Goal: Task Accomplishment & Management: Manage account settings

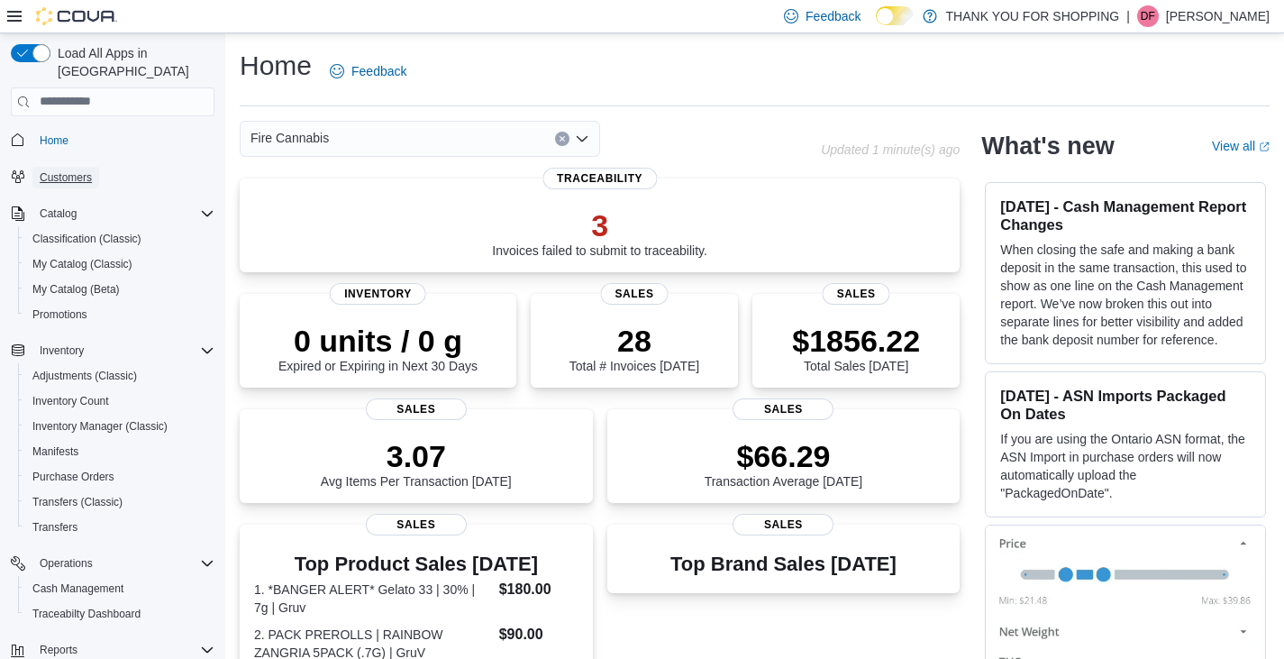
click at [68, 170] on span "Customers" at bounding box center [66, 177] width 52 height 14
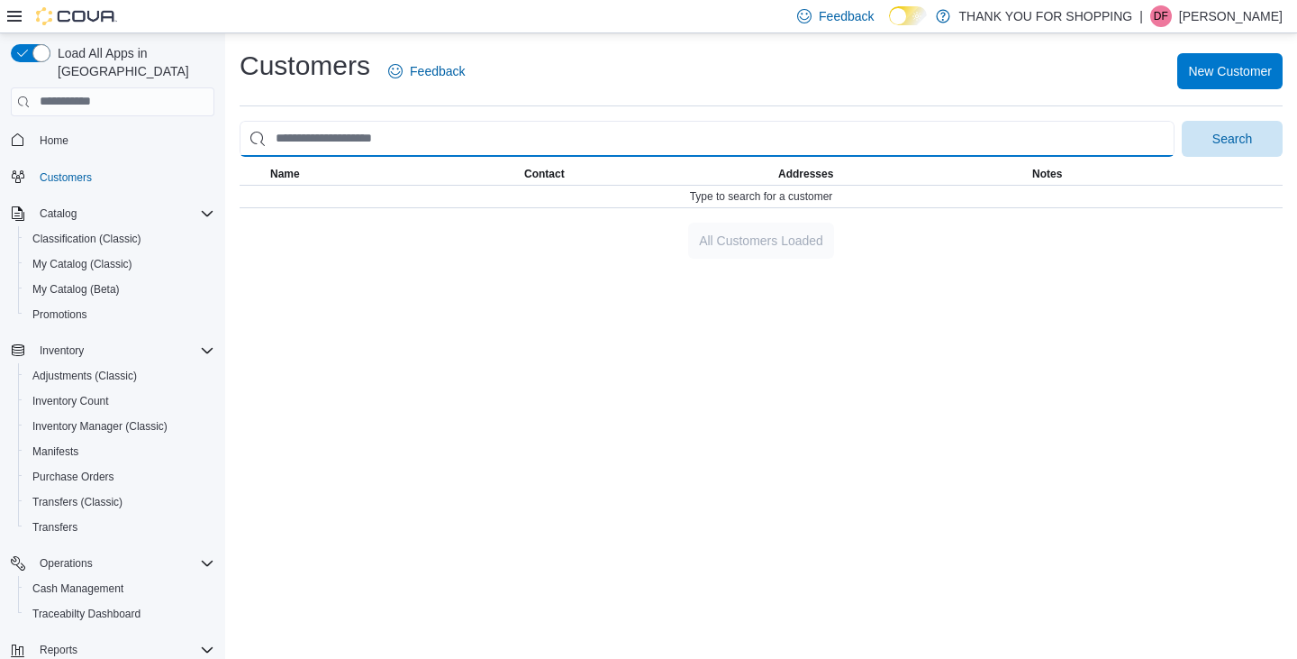
click at [311, 142] on input "search" at bounding box center [707, 139] width 935 height 36
type input "**********"
click at [1182, 121] on button "Search" at bounding box center [1232, 139] width 101 height 36
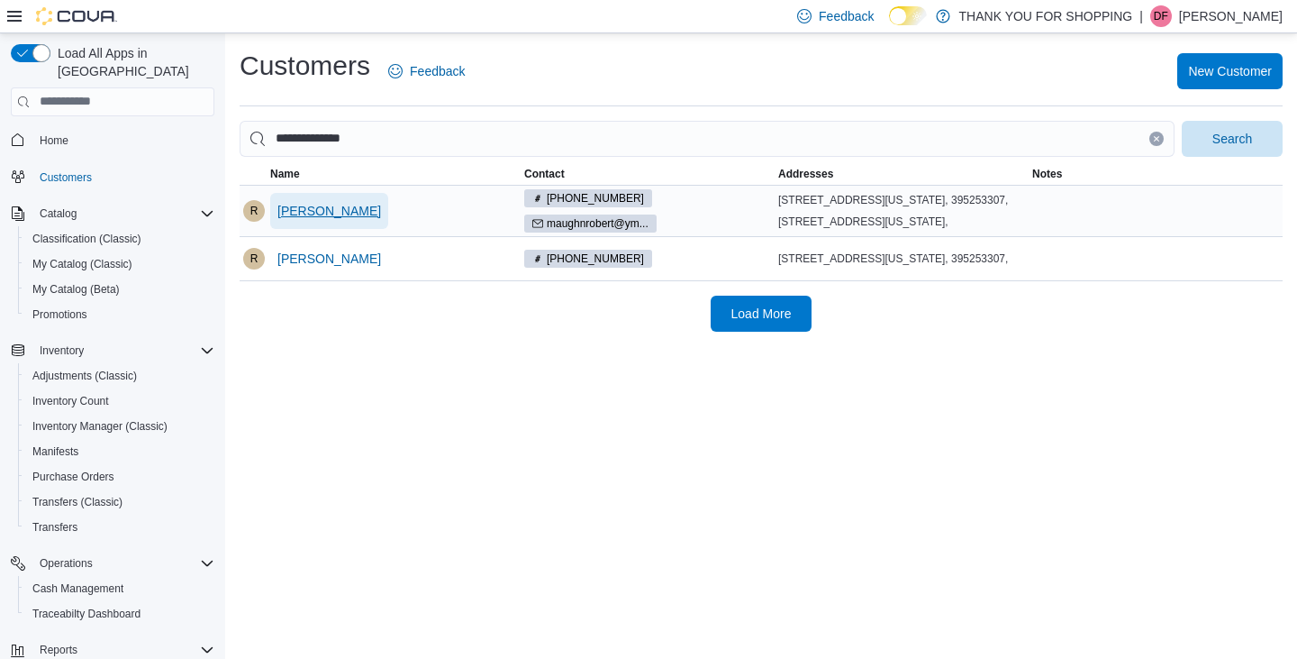
click at [328, 220] on span "Robert Maughan" at bounding box center [329, 211] width 104 height 18
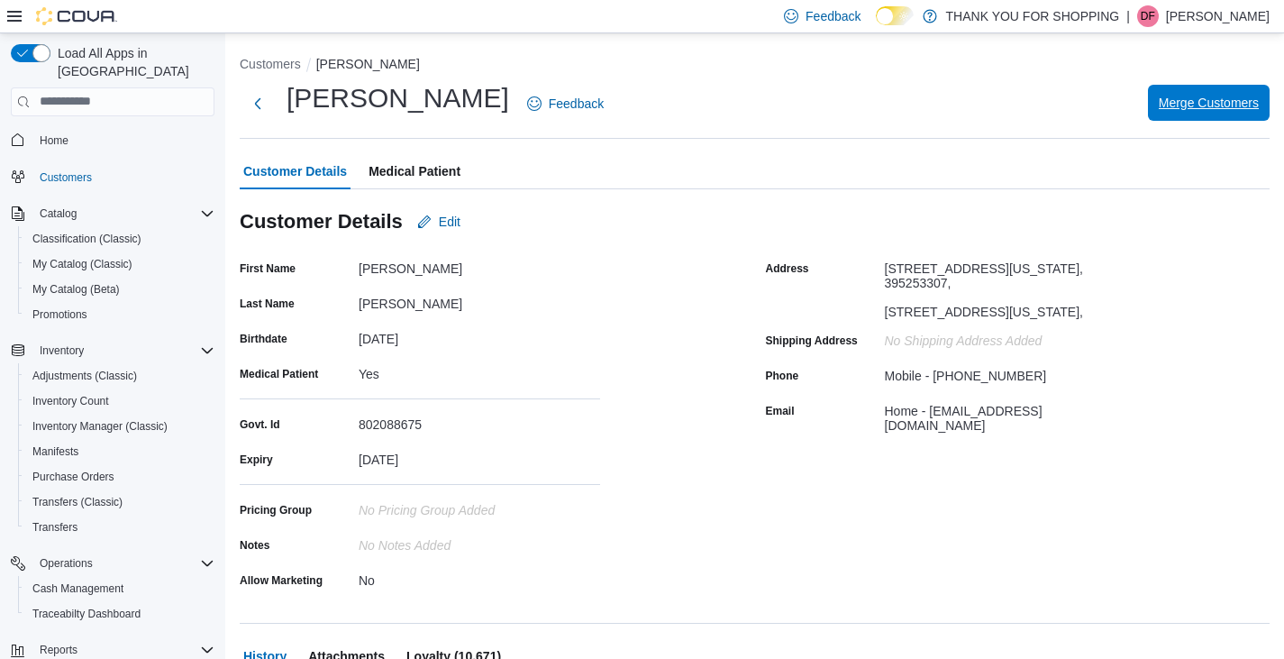
click at [1206, 101] on span "Merge Customers" at bounding box center [1209, 103] width 100 height 18
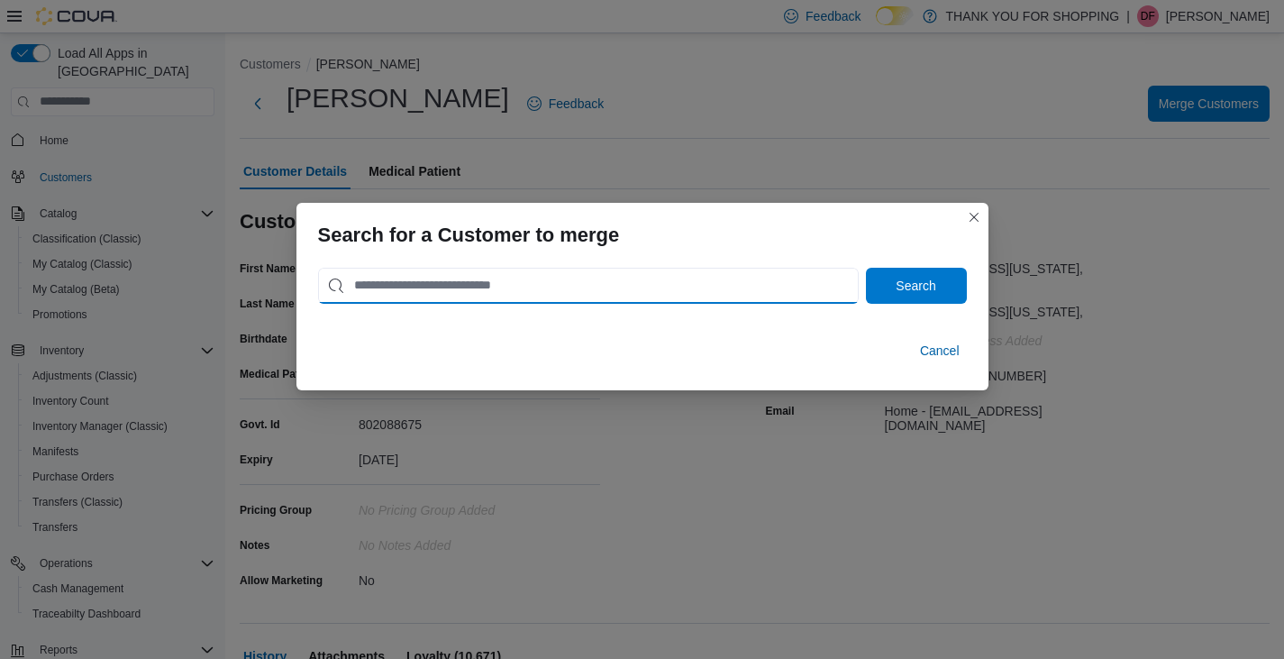
click at [414, 287] on input "search" at bounding box center [588, 286] width 541 height 36
type input "**********"
click at [866, 268] on button "Search" at bounding box center [916, 286] width 101 height 36
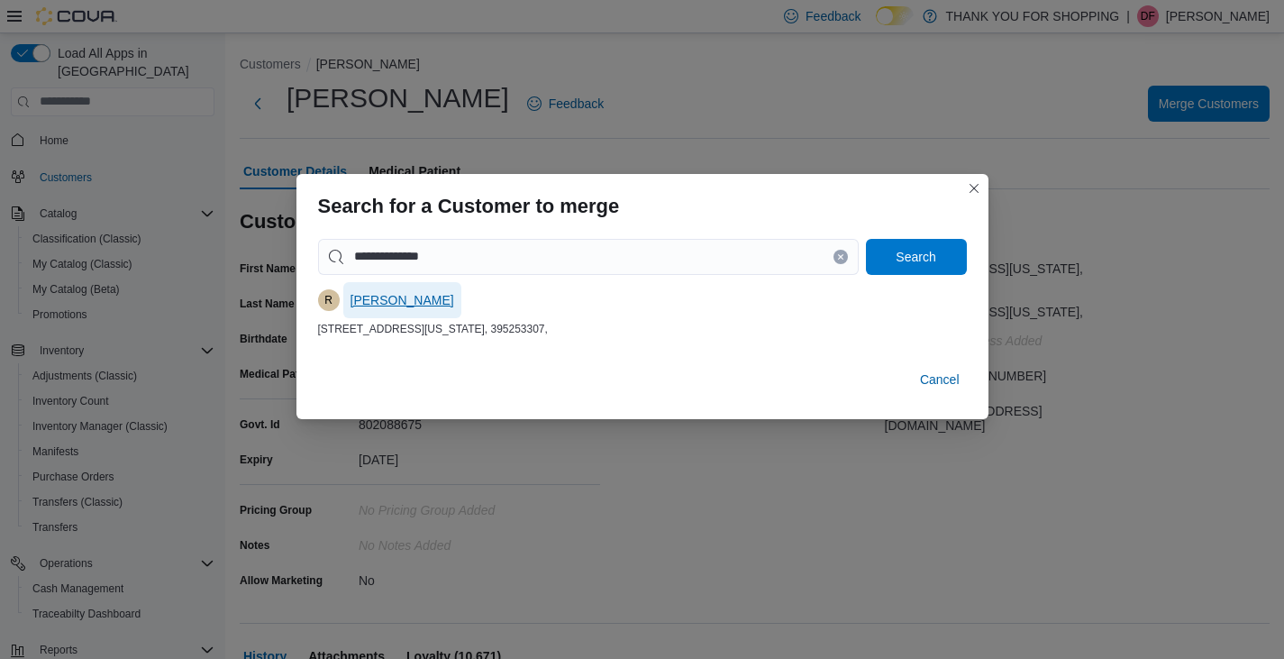
click at [398, 296] on span "Robert Maughan" at bounding box center [402, 300] width 104 height 18
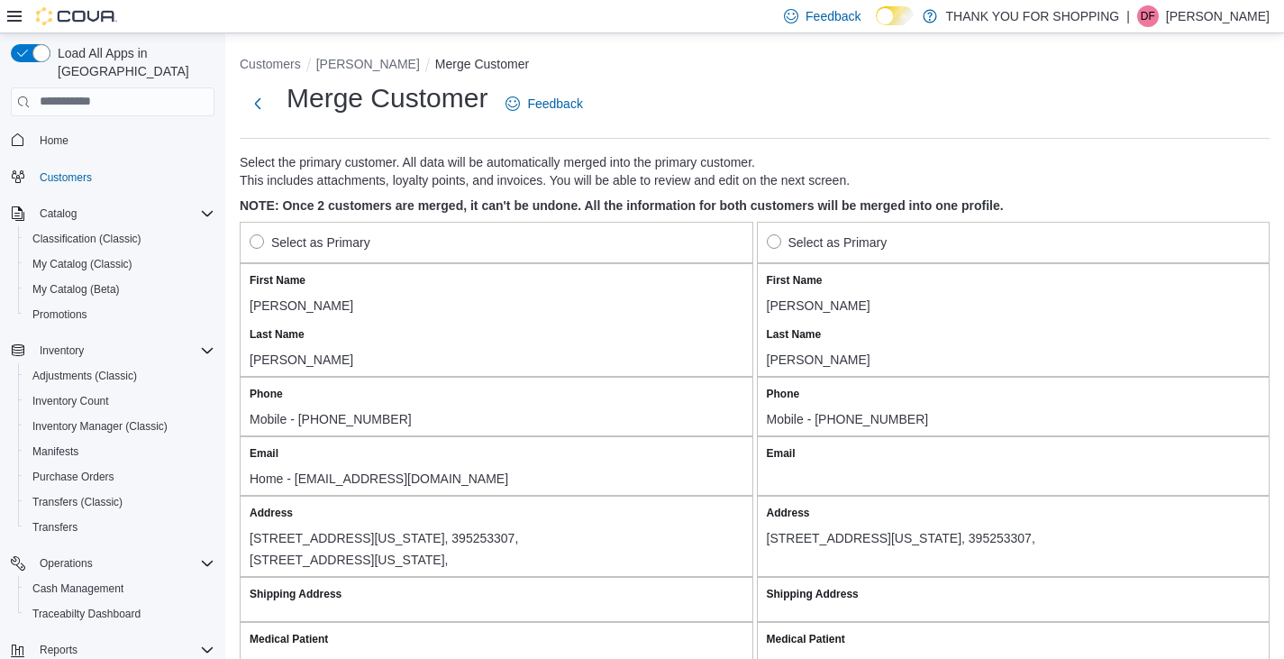
click at [256, 241] on label "Select as Primary" at bounding box center [310, 243] width 121 height 22
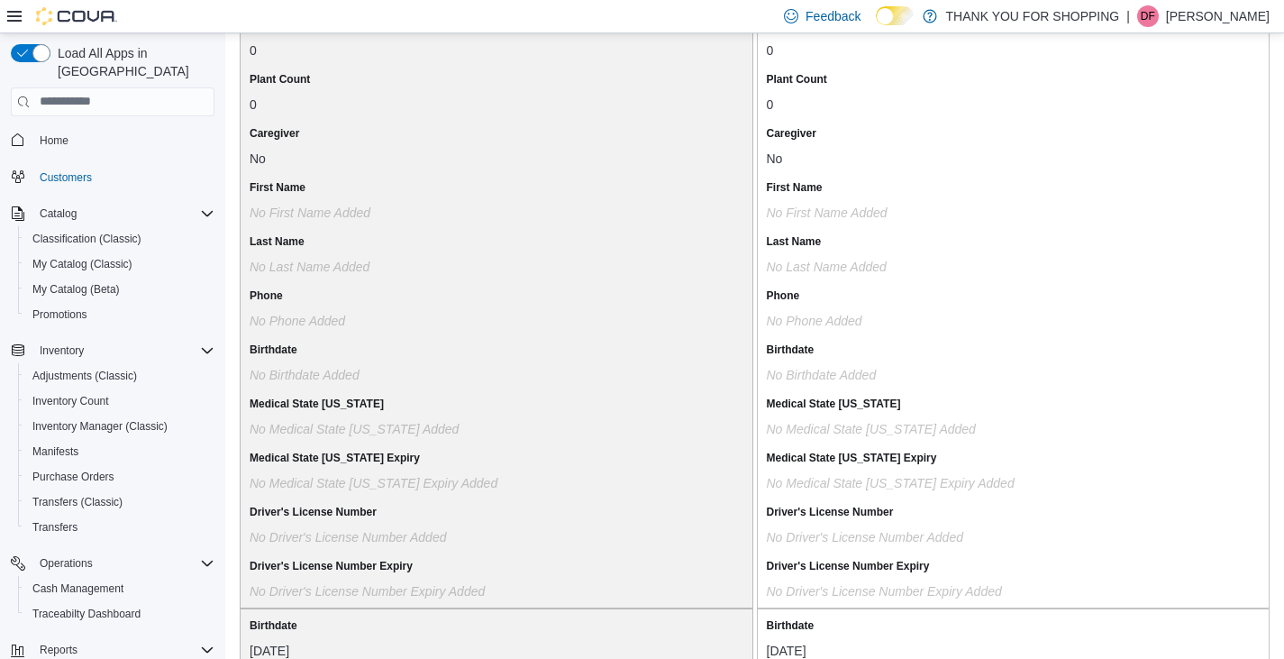
scroll to position [1595, 0]
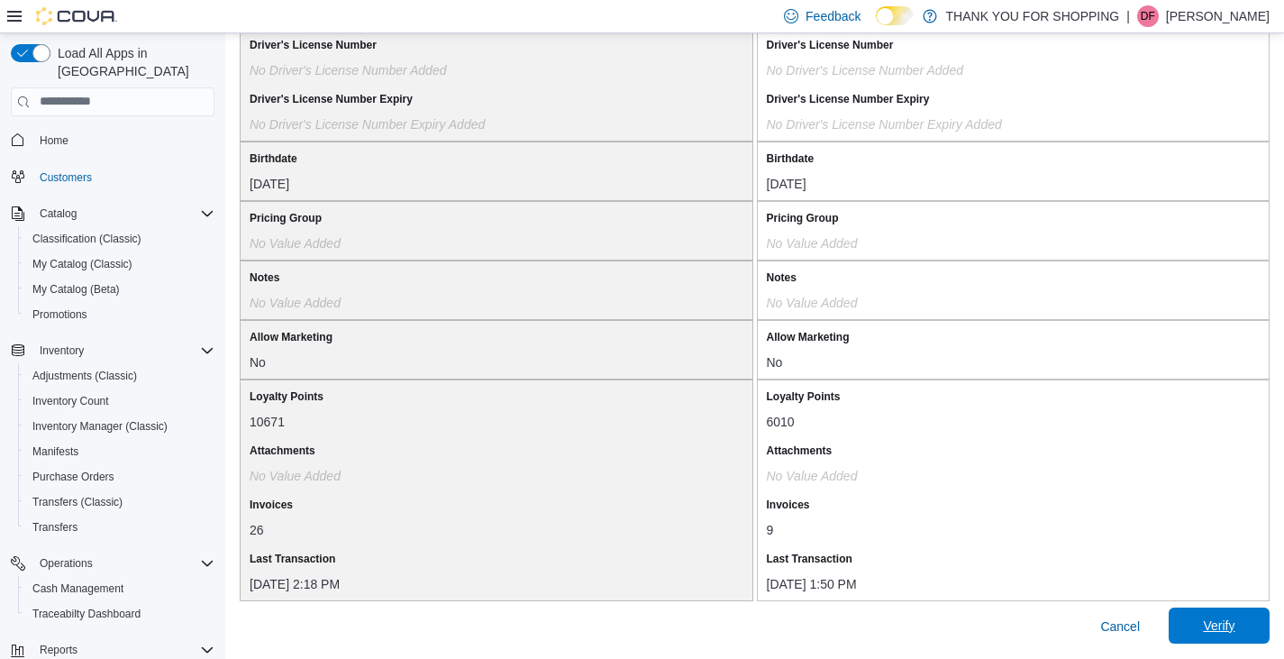
click at [1235, 613] on span "Verify" at bounding box center [1218, 625] width 79 height 36
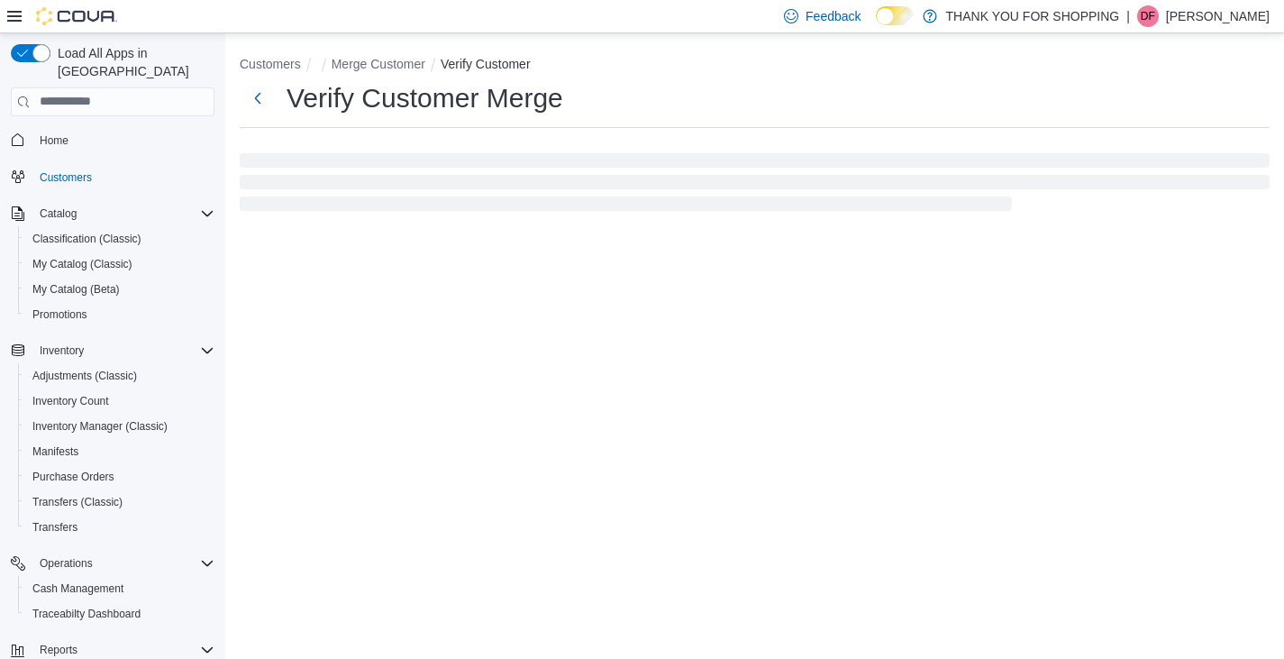
select select "******"
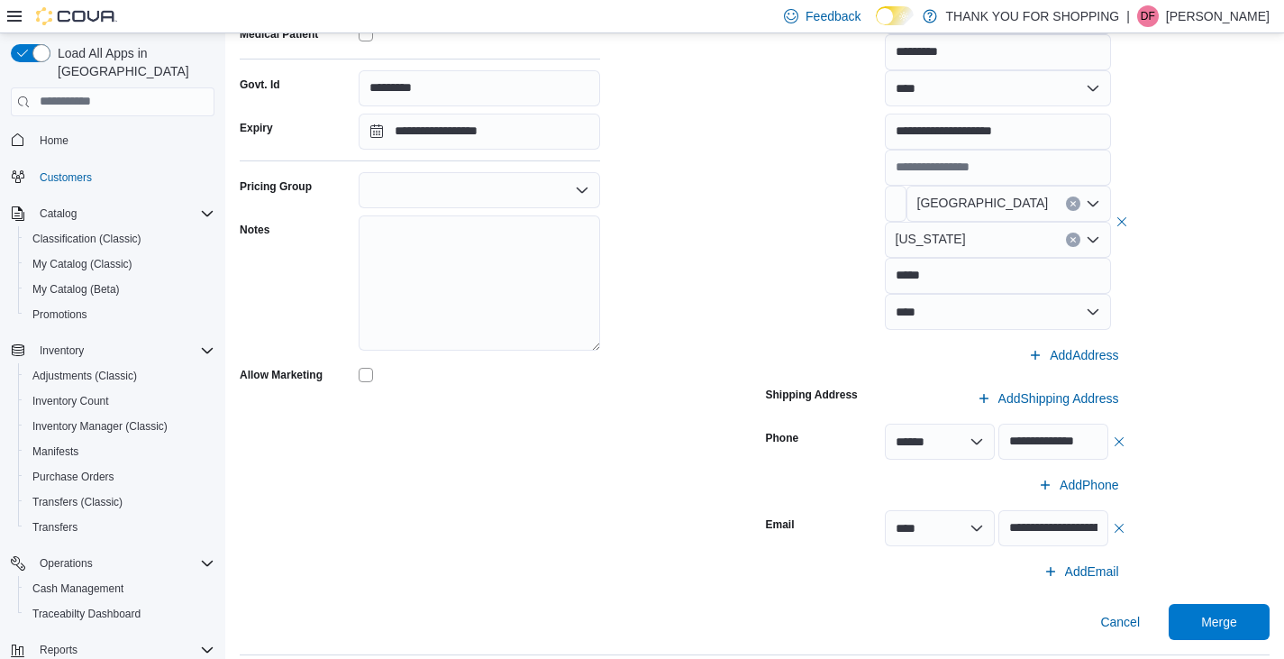
scroll to position [382, 0]
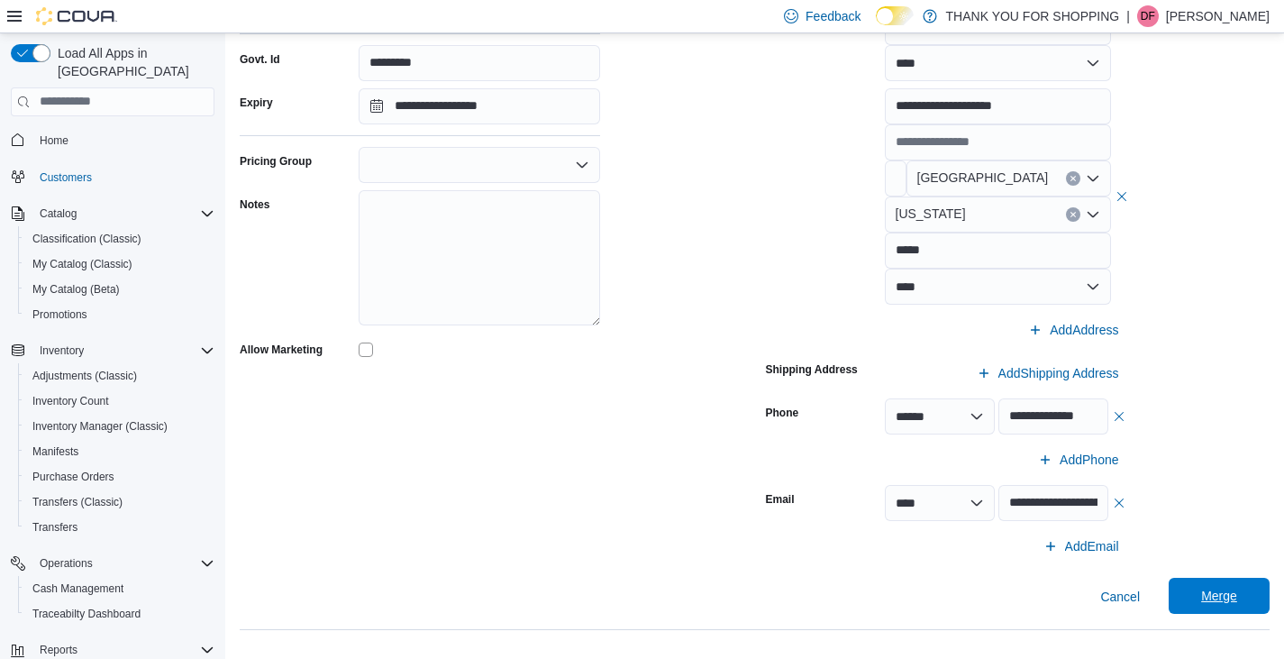
click at [1226, 594] on span "Merge" at bounding box center [1219, 595] width 36 height 18
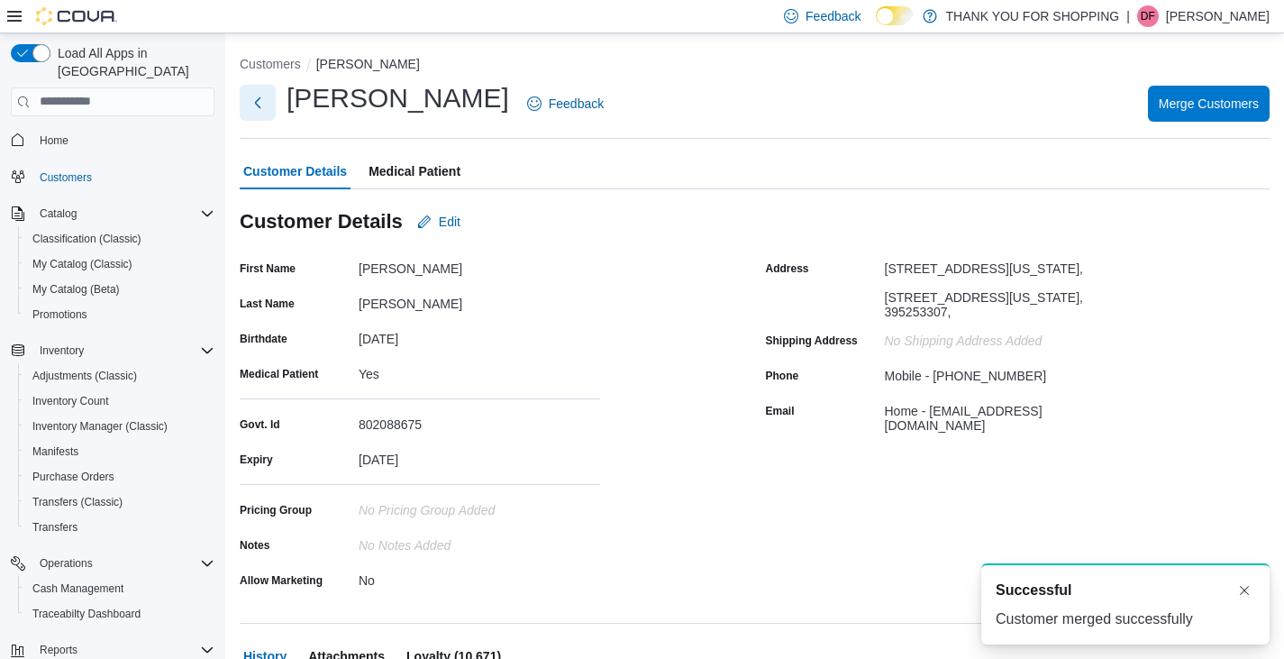
click at [258, 103] on button "Next" at bounding box center [258, 103] width 36 height 36
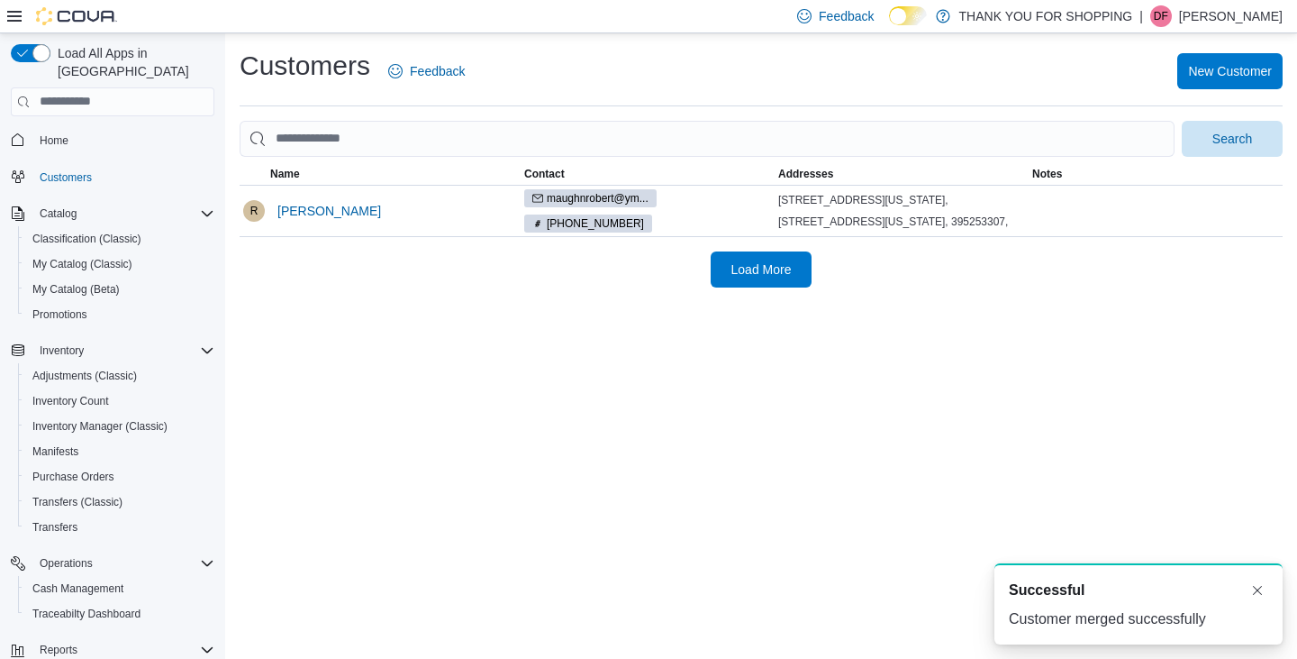
click at [1242, 17] on p "David Fowler" at bounding box center [1231, 16] width 104 height 22
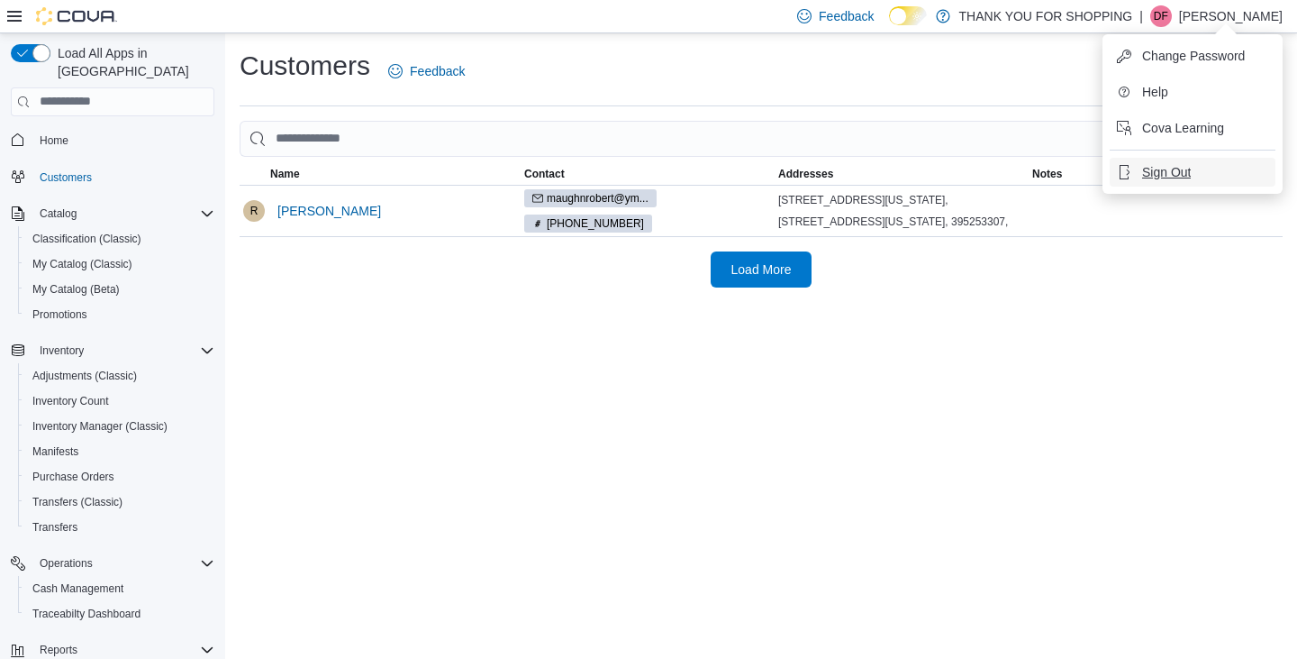
click at [1157, 177] on span "Sign Out" at bounding box center [1166, 172] width 49 height 18
